Goal: Browse casually: Explore the website without a specific task or goal

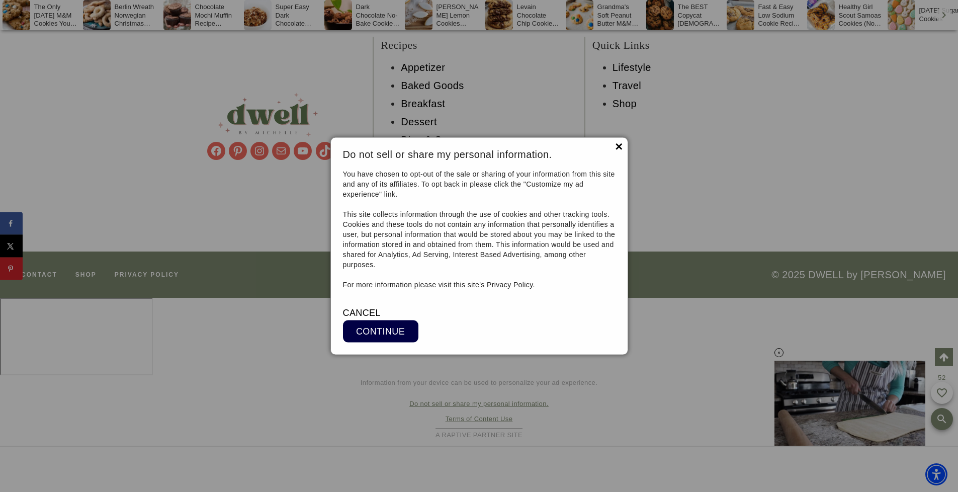
scroll to position [8507, 0]
